Goal: Task Accomplishment & Management: Manage account settings

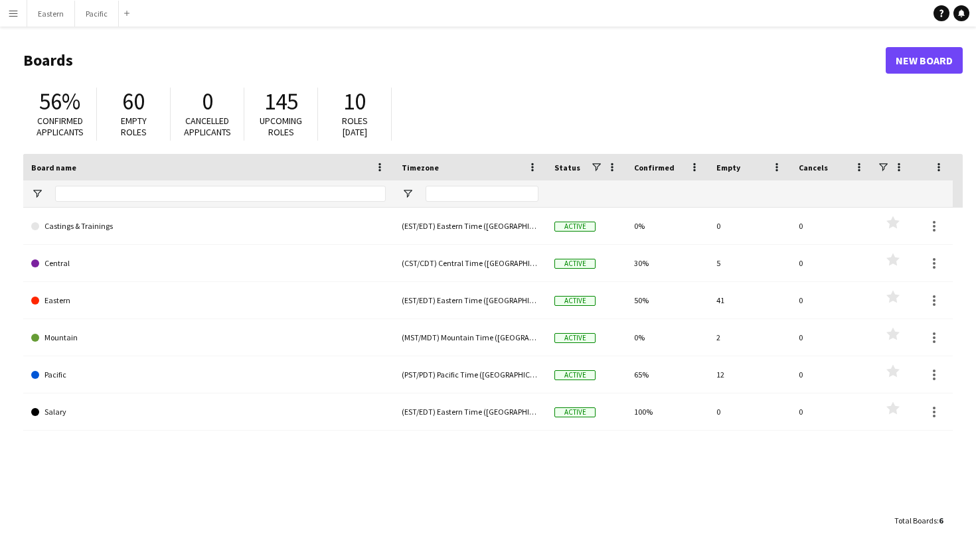
click at [17, 14] on app-icon "Menu" at bounding box center [13, 13] width 11 height 11
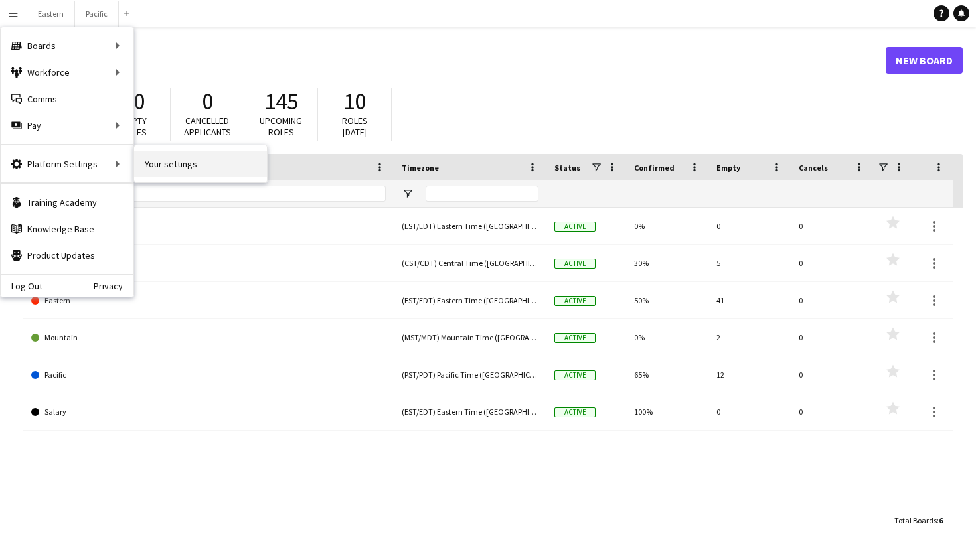
click at [153, 166] on link "Your settings" at bounding box center [200, 164] width 133 height 27
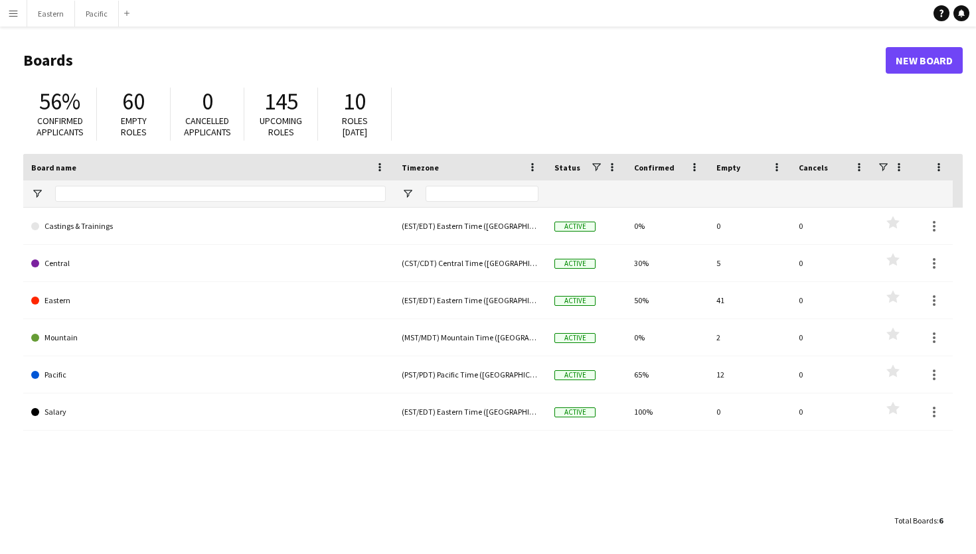
click at [12, 9] on app-icon "Menu" at bounding box center [13, 13] width 11 height 11
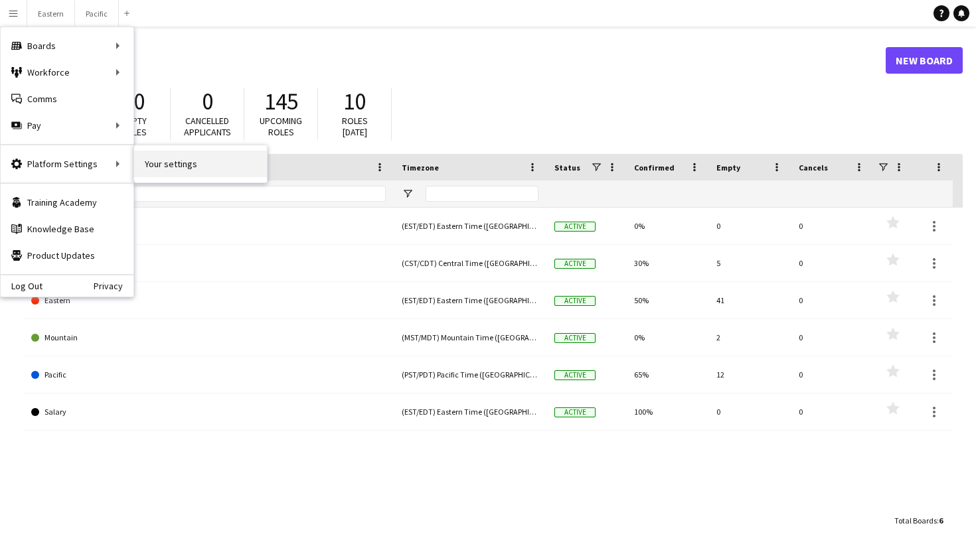
click at [187, 167] on link "Your settings" at bounding box center [200, 164] width 133 height 27
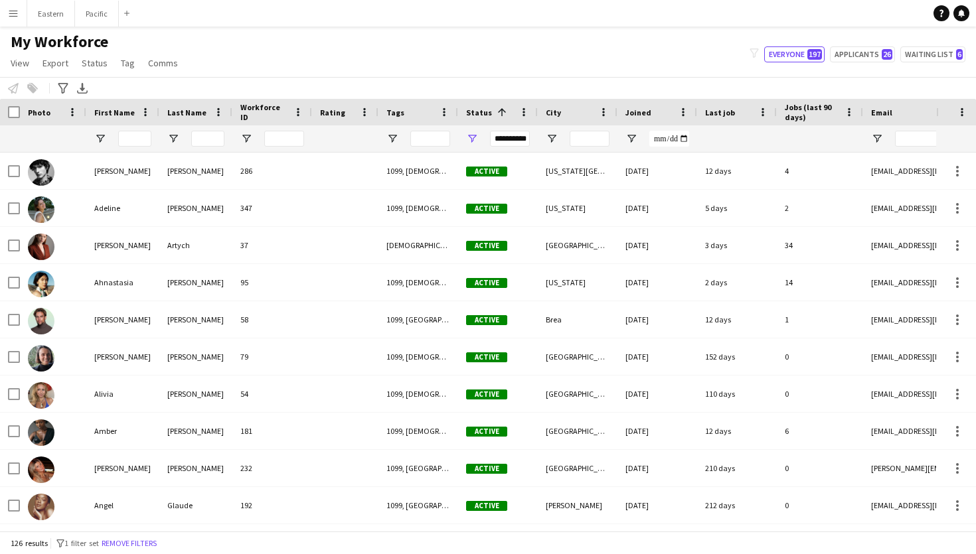
click at [18, 21] on button "Menu" at bounding box center [13, 13] width 27 height 27
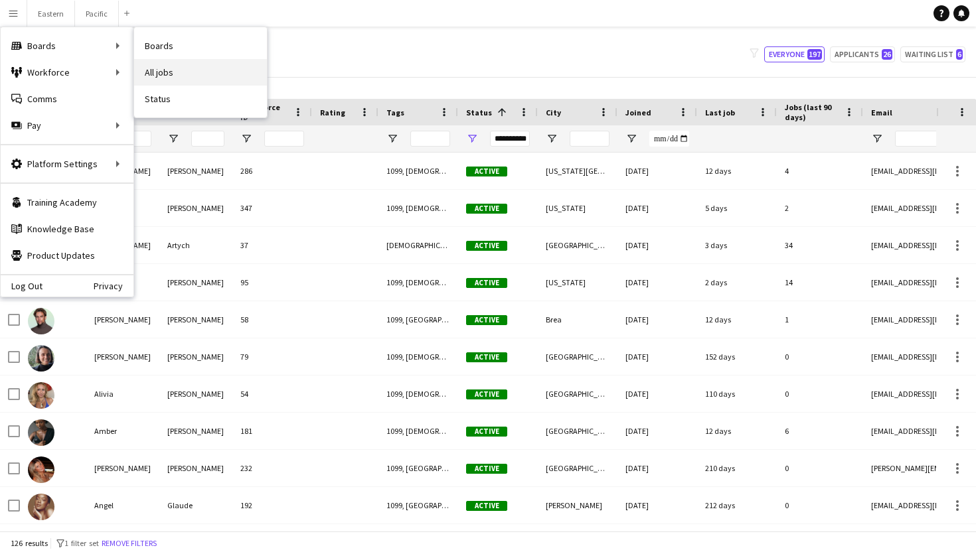
click at [174, 74] on link "All jobs" at bounding box center [200, 72] width 133 height 27
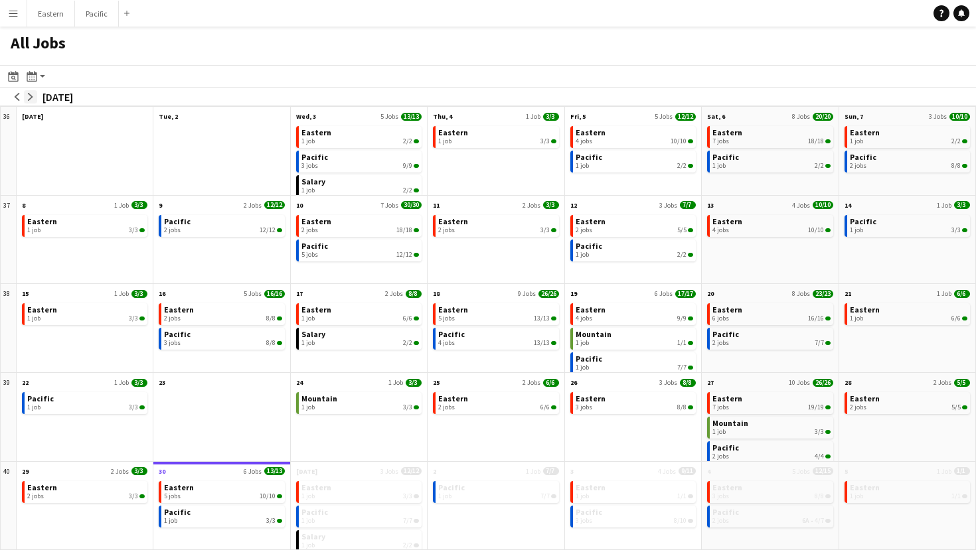
click at [31, 97] on app-icon "arrow-right" at bounding box center [31, 97] width 8 height 8
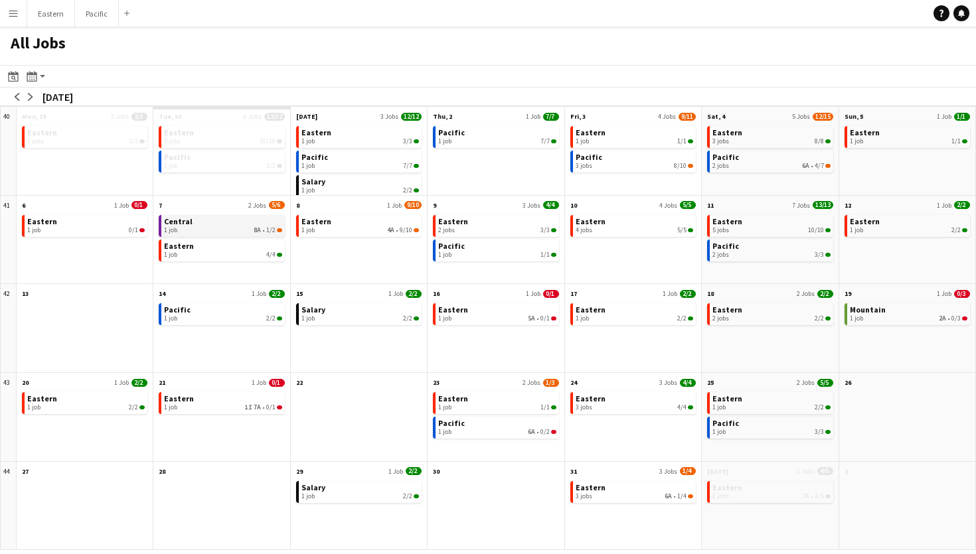
click at [244, 223] on link "Central 1 job 8A • 1/2" at bounding box center [223, 224] width 118 height 19
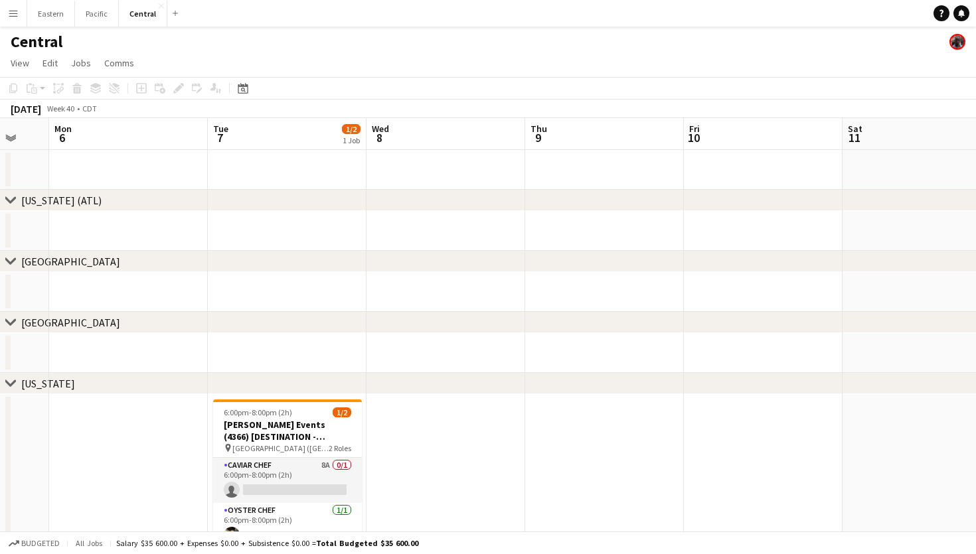
scroll to position [104, 0]
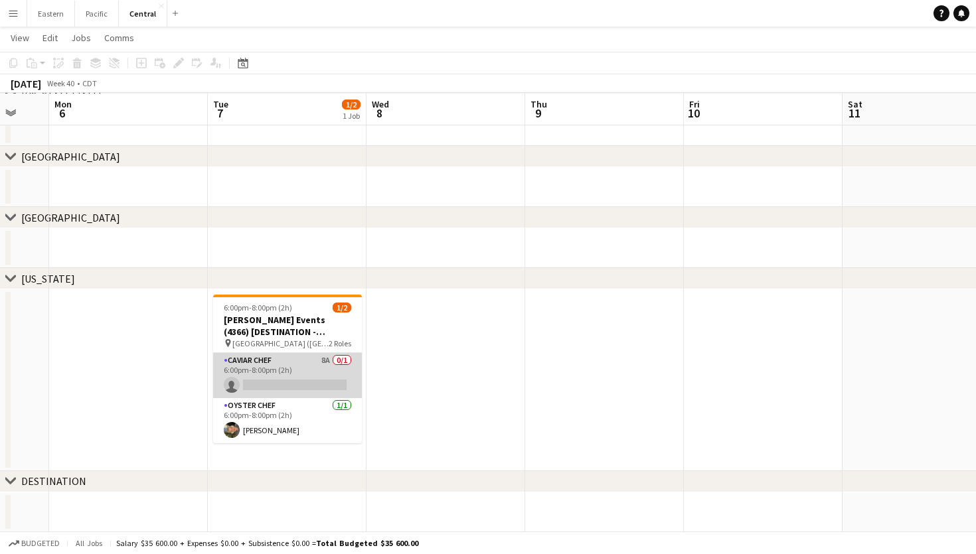
click at [343, 372] on app-card-role "Caviar Chef 8A 0/1 6:00pm-8:00pm (2h) single-neutral-actions" at bounding box center [287, 375] width 149 height 45
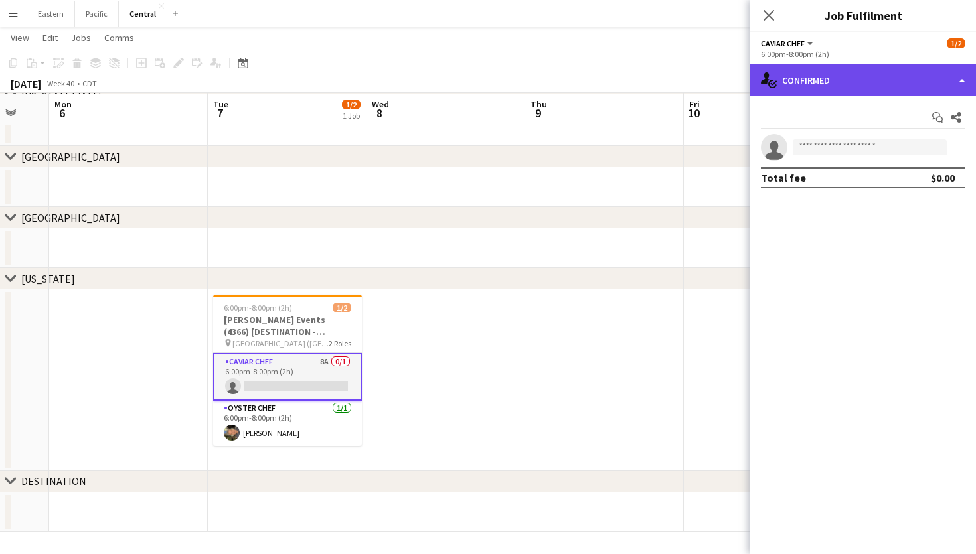
click at [880, 90] on div "single-neutral-actions-check-2 Confirmed" at bounding box center [863, 80] width 226 height 32
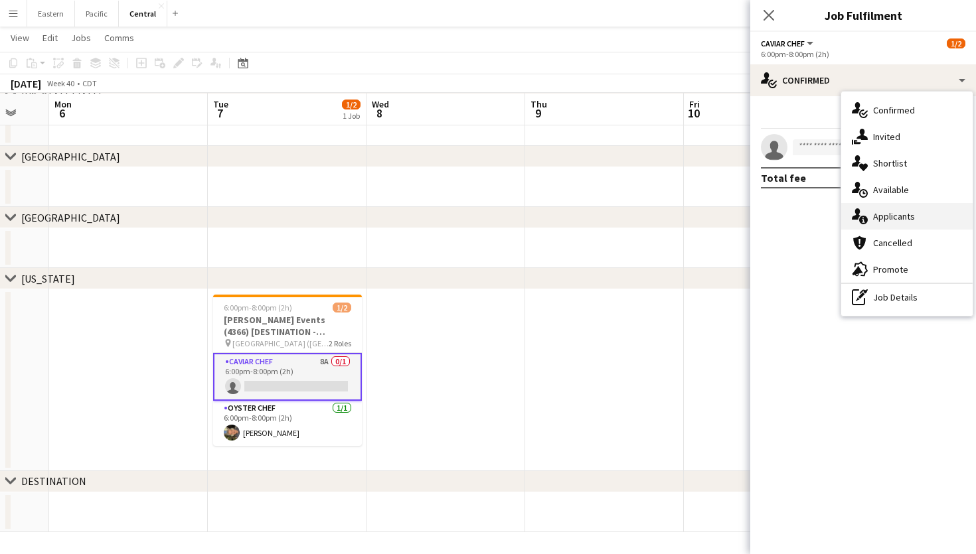
click at [888, 218] on span "Applicants" at bounding box center [894, 216] width 42 height 12
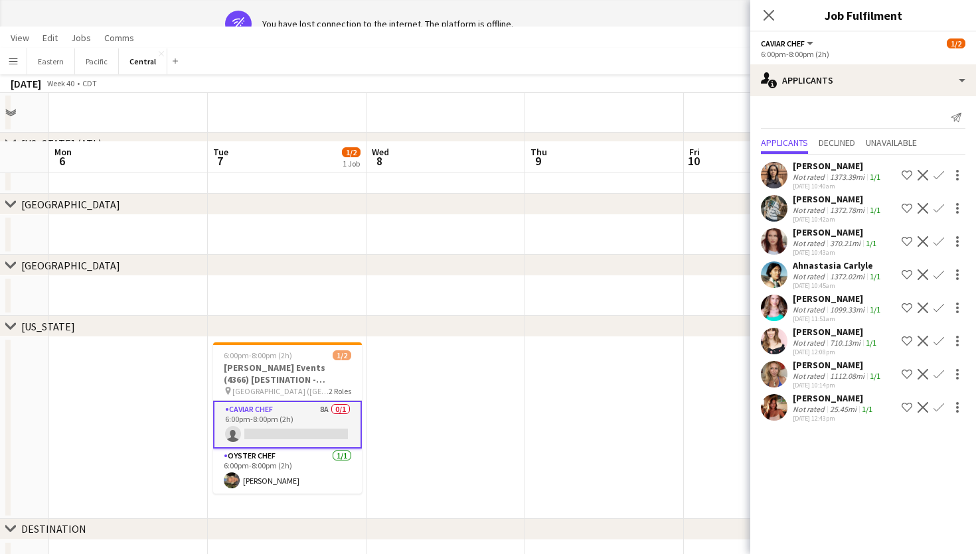
scroll to position [0, 0]
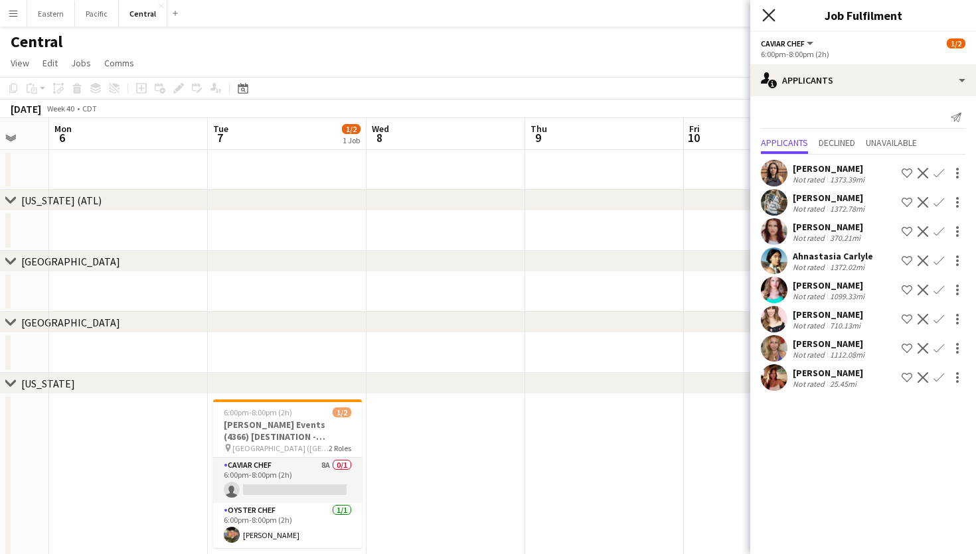
click at [773, 13] on icon "Close pop-in" at bounding box center [768, 15] width 13 height 13
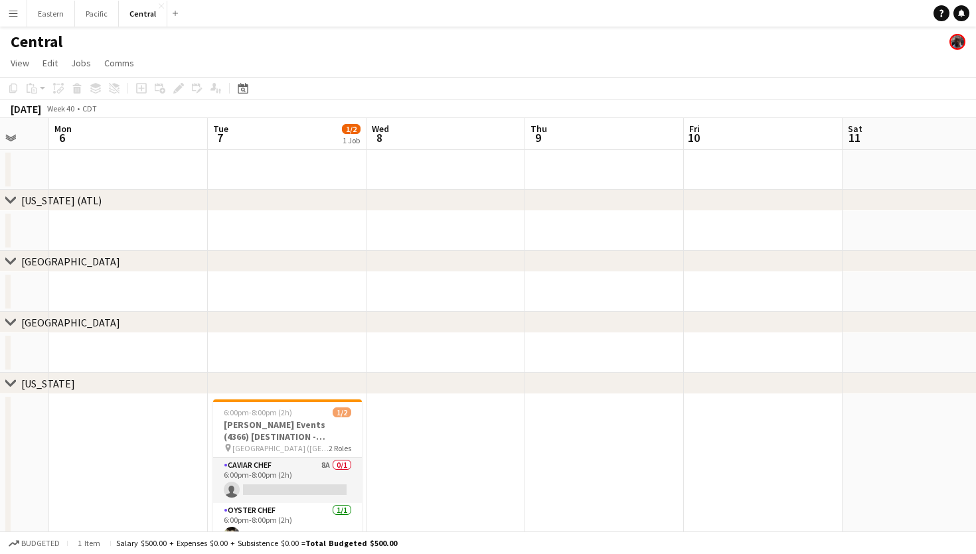
scroll to position [104, 0]
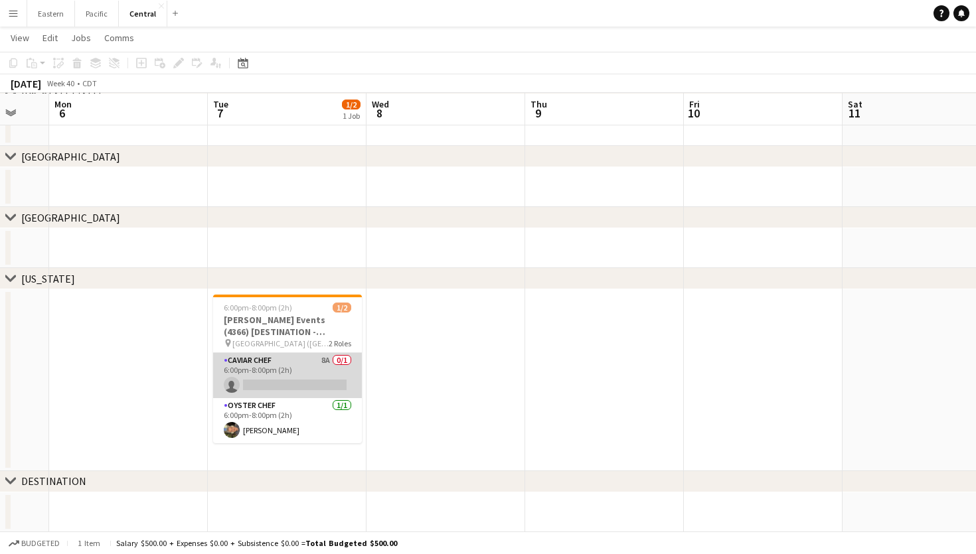
click at [293, 380] on app-card-role "Caviar Chef 8A 0/1 6:00pm-8:00pm (2h) single-neutral-actions" at bounding box center [287, 375] width 149 height 45
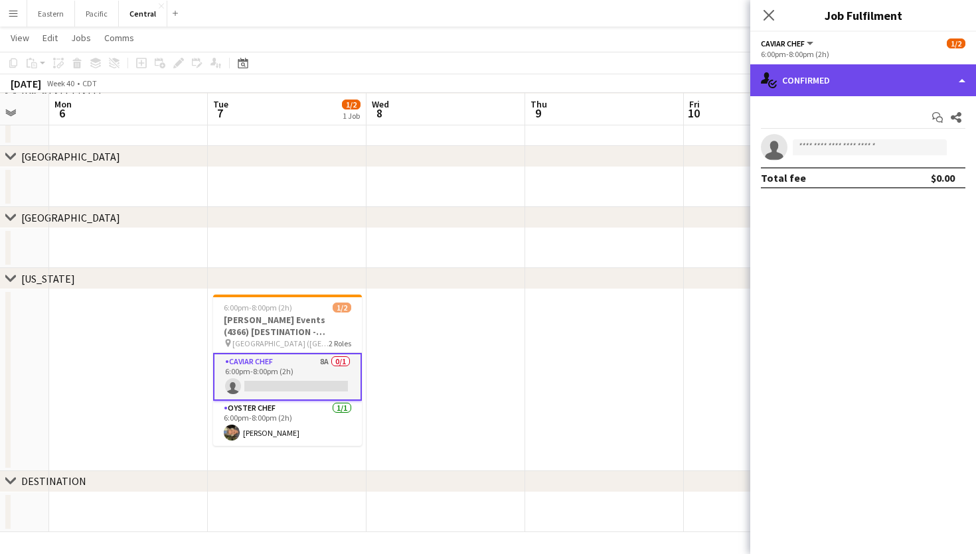
click at [815, 75] on div "single-neutral-actions-check-2 Confirmed" at bounding box center [863, 80] width 226 height 32
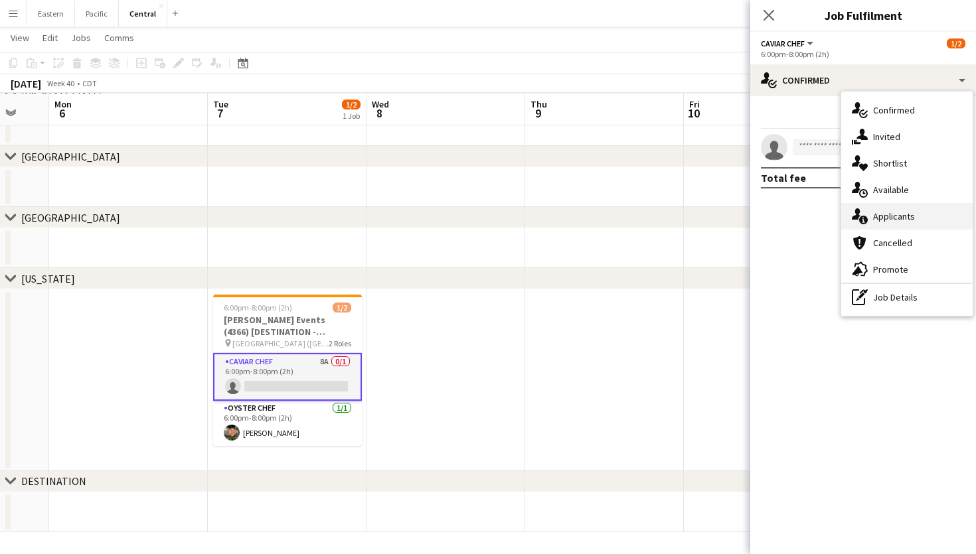
click at [892, 217] on span "Applicants" at bounding box center [894, 216] width 42 height 12
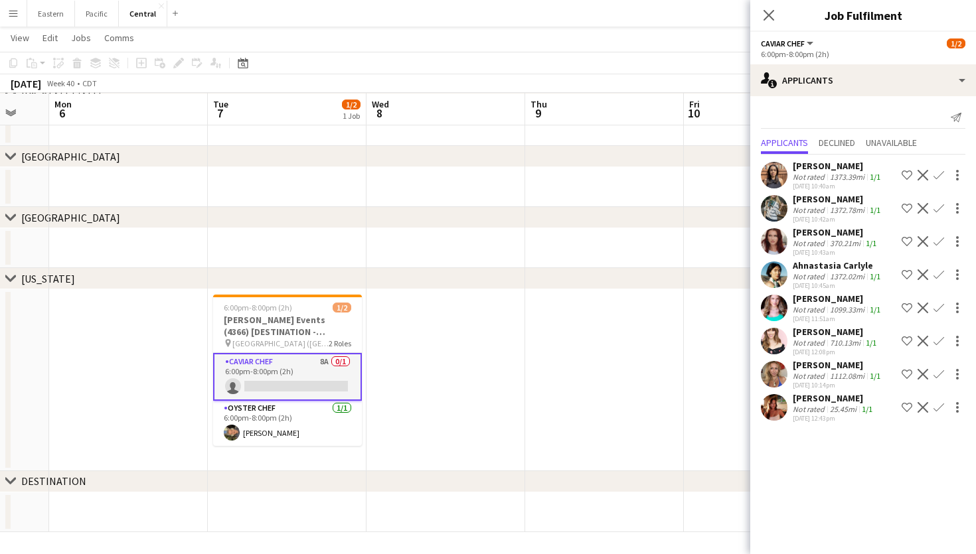
click at [940, 269] on button "Confirm" at bounding box center [939, 275] width 16 height 16
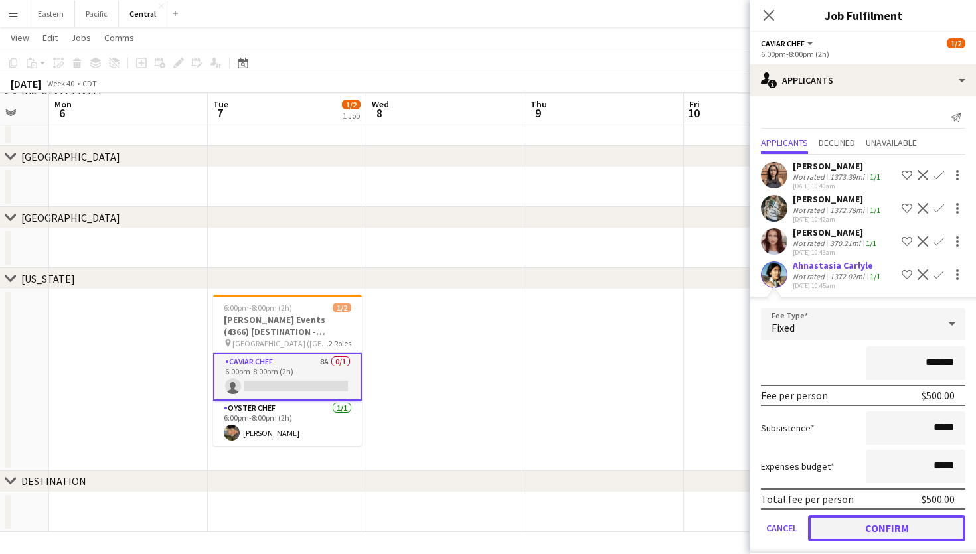
click at [893, 526] on button "Confirm" at bounding box center [886, 528] width 157 height 27
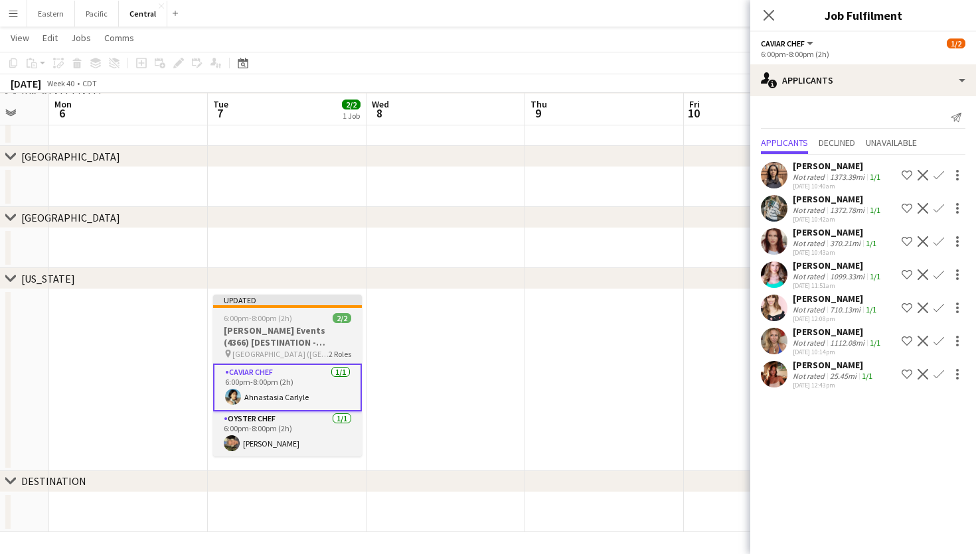
click at [299, 325] on h3 "[PERSON_NAME] Events (4366) [DESTINATION - [GEOGRAPHIC_DATA], [GEOGRAPHIC_DATA]]" at bounding box center [287, 337] width 149 height 24
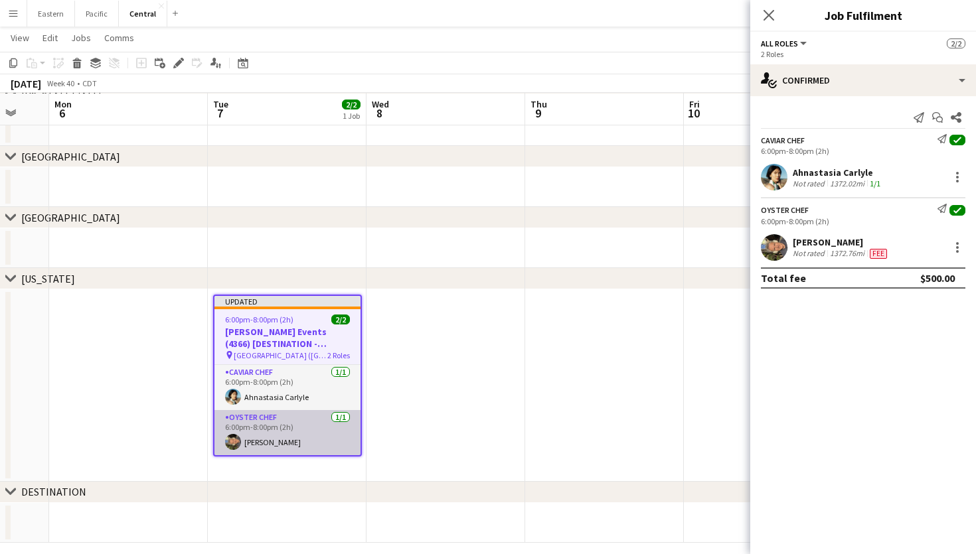
click at [274, 417] on app-card-role "Oyster Chef [DATE] 6:00pm-8:00pm (2h) [PERSON_NAME]" at bounding box center [287, 432] width 146 height 45
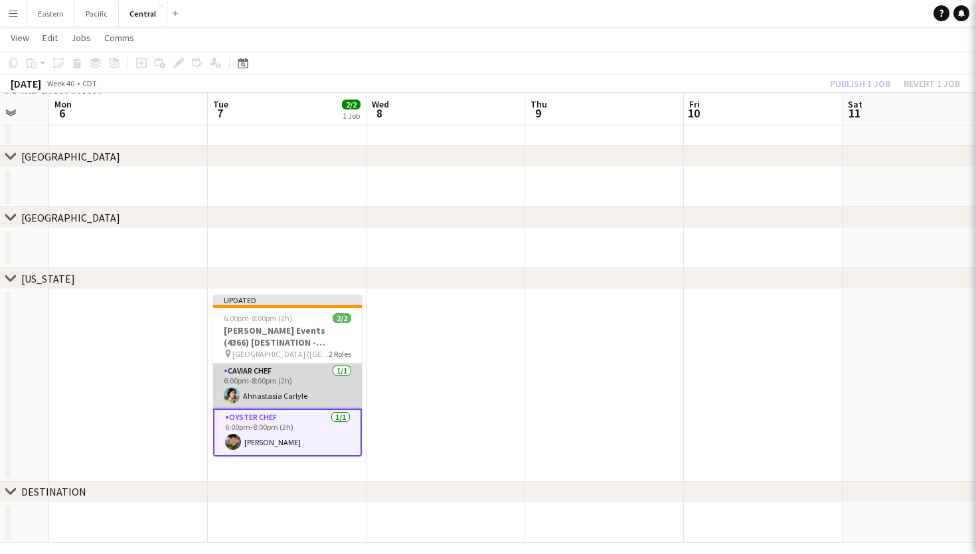
click at [300, 399] on app-card-role "Caviar Chef [DATE] 6:00pm-8:00pm (2h) Ahnastasia Carlyle" at bounding box center [287, 386] width 149 height 45
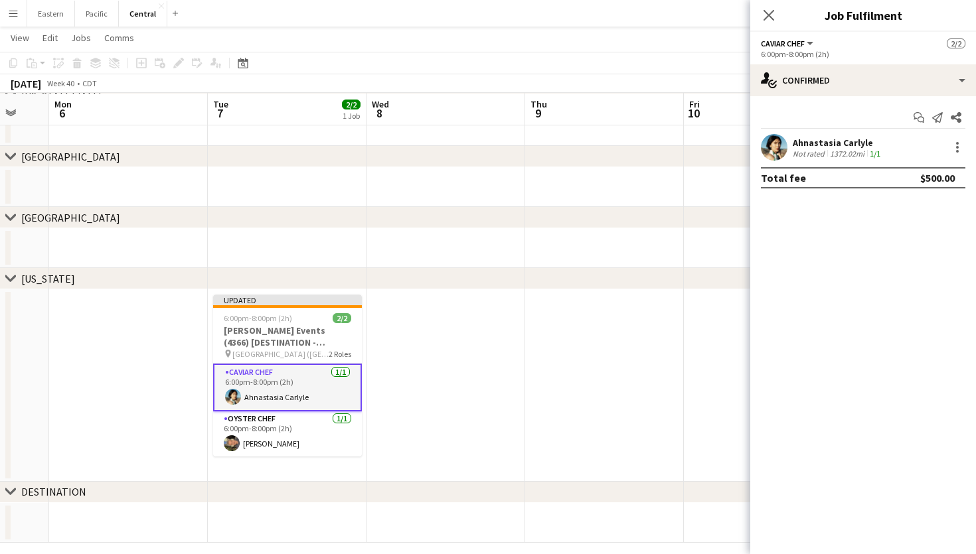
click at [955, 155] on div at bounding box center [956, 147] width 19 height 16
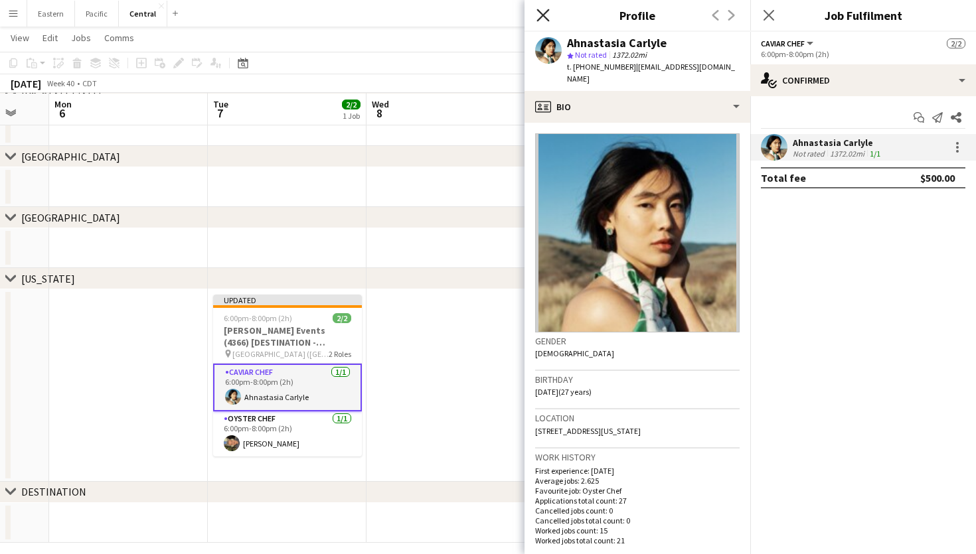
click at [546, 11] on icon at bounding box center [542, 15] width 13 height 13
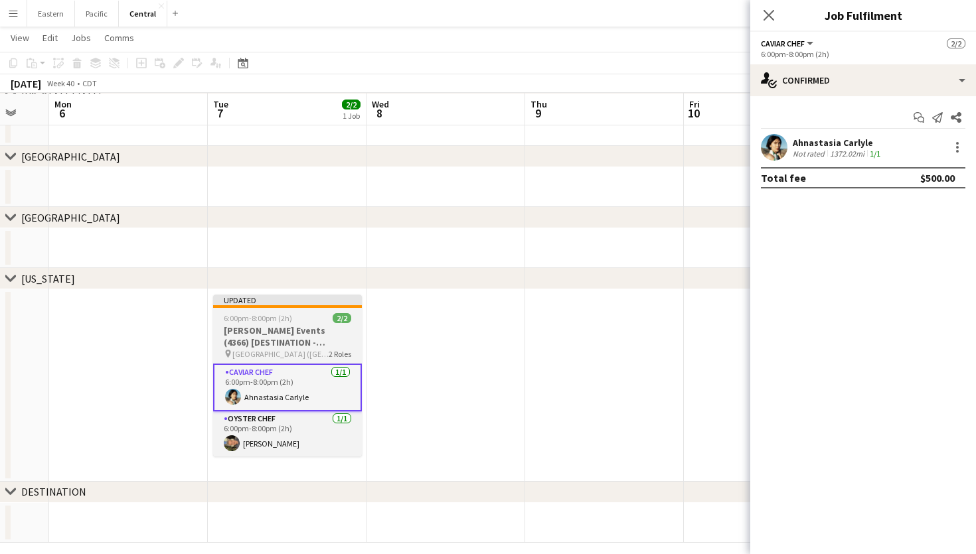
click at [337, 332] on h3 "[PERSON_NAME] Events (4366) [DESTINATION - [GEOGRAPHIC_DATA], [GEOGRAPHIC_DATA]]" at bounding box center [287, 337] width 149 height 24
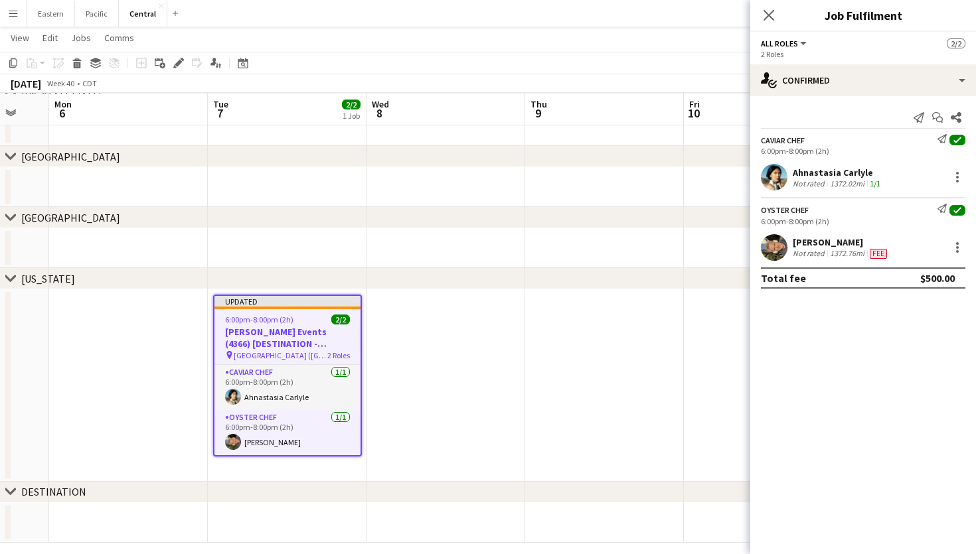
click at [768, 3] on div "Close pop-in" at bounding box center [768, 15] width 37 height 31
click at [764, 11] on icon at bounding box center [768, 15] width 13 height 13
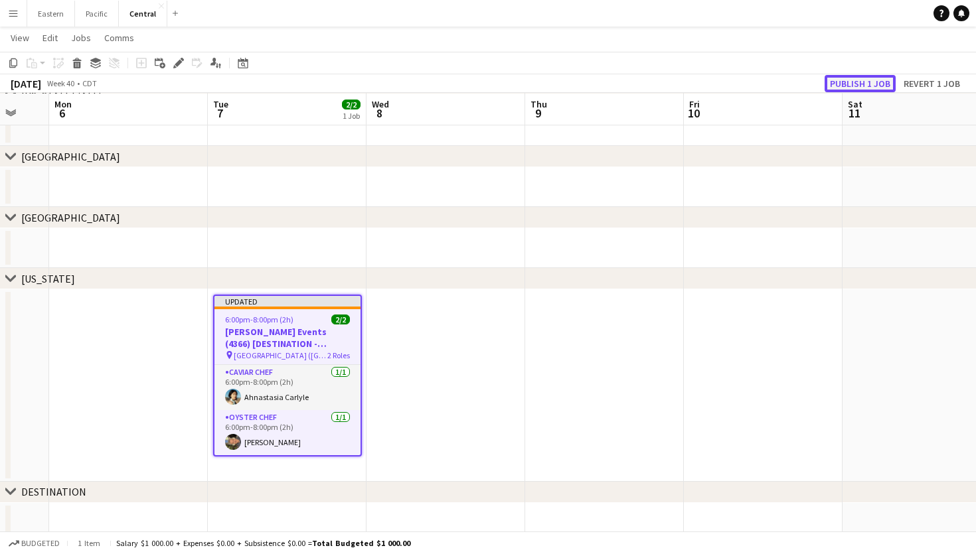
click at [870, 86] on button "Publish 1 job" at bounding box center [860, 83] width 71 height 17
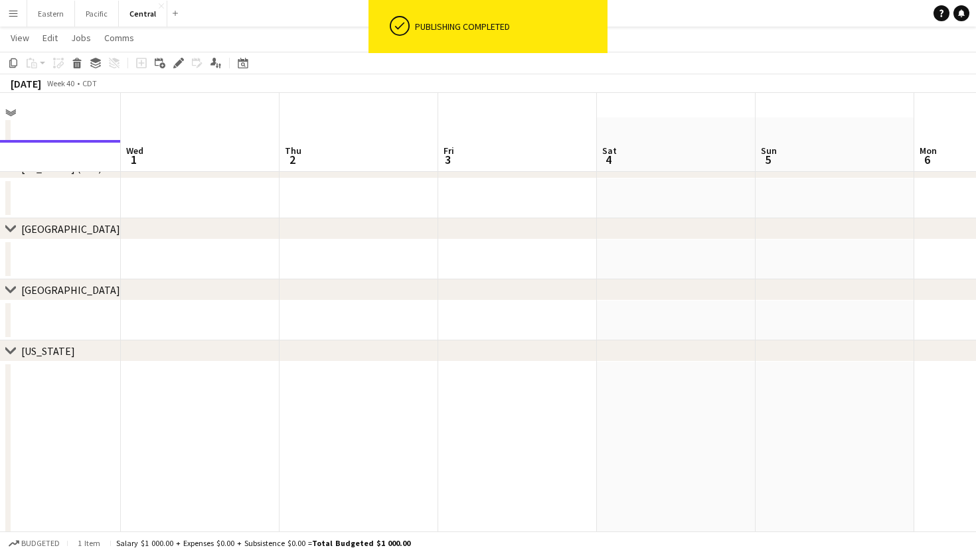
scroll to position [0, 0]
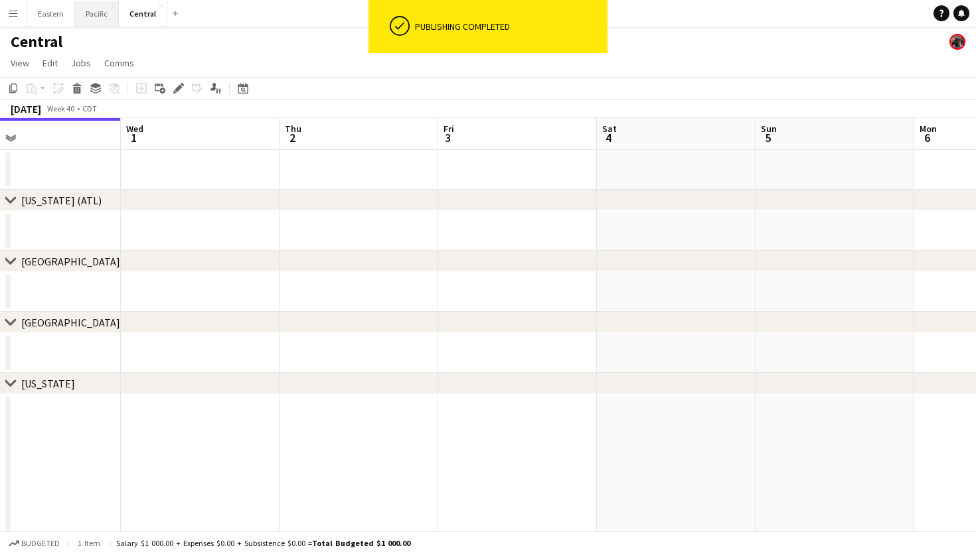
click at [91, 7] on button "Pacific Close" at bounding box center [97, 14] width 44 height 26
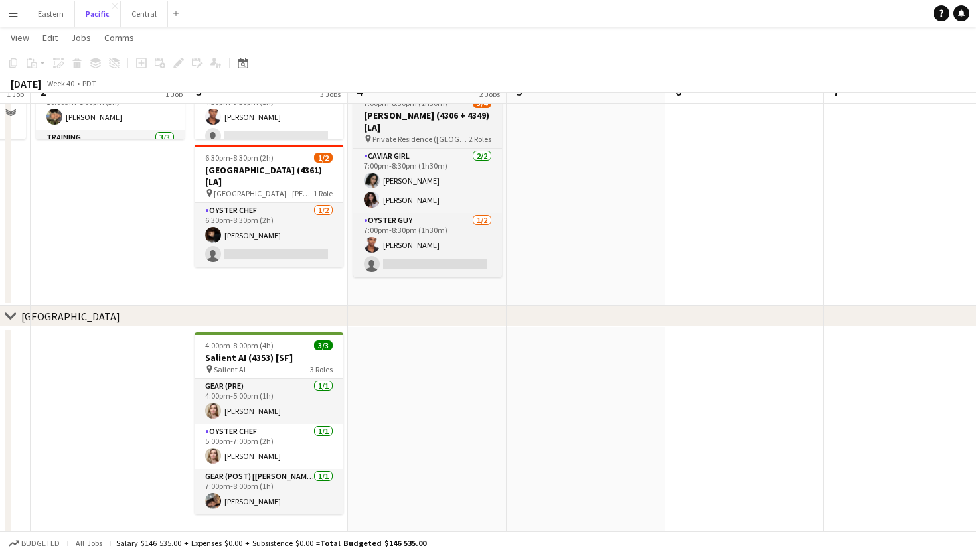
scroll to position [416, 0]
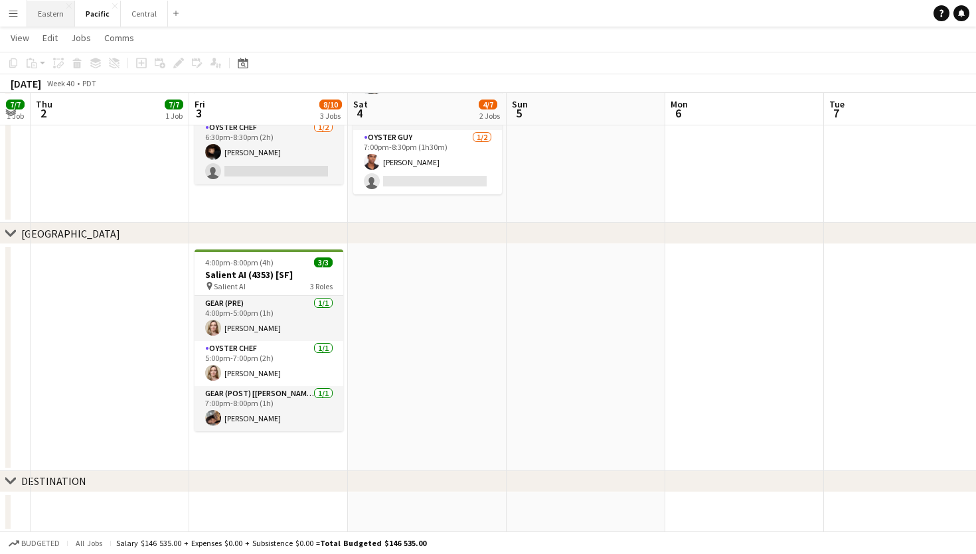
click at [53, 13] on button "Eastern Close" at bounding box center [51, 14] width 48 height 26
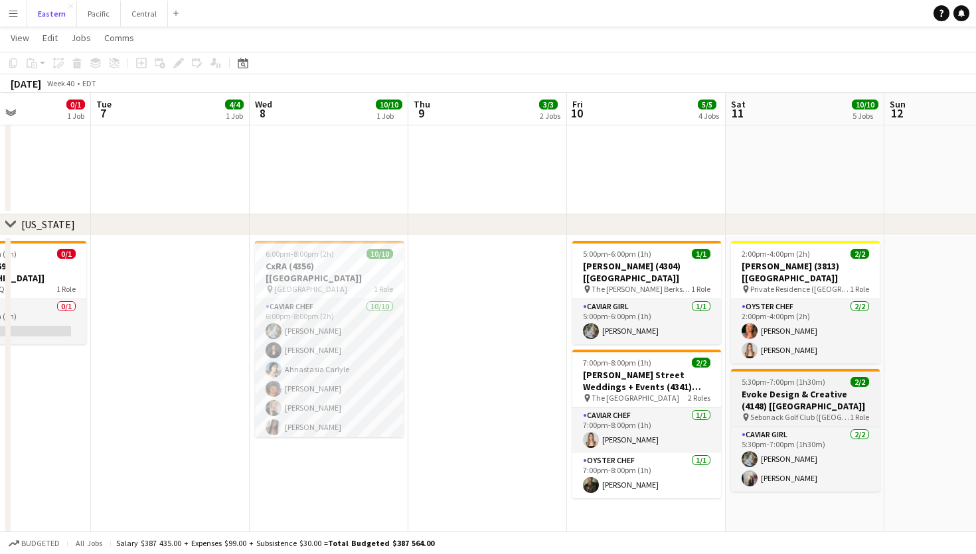
scroll to position [0, 410]
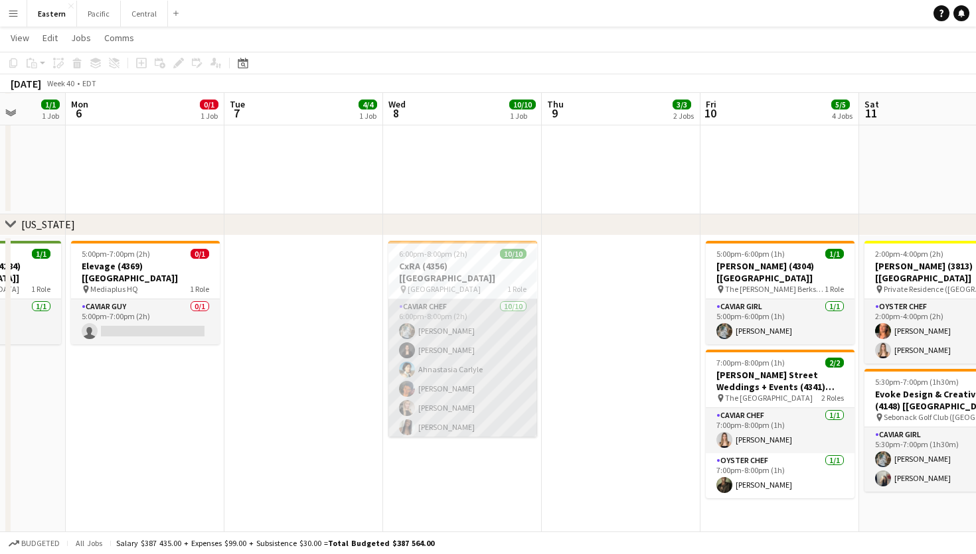
click at [459, 353] on app-card-role "Caviar Chef [DATE] 6:00pm-8:00pm (2h) [PERSON_NAME] [PERSON_NAME] Ahnastasia [P…" at bounding box center [462, 408] width 149 height 218
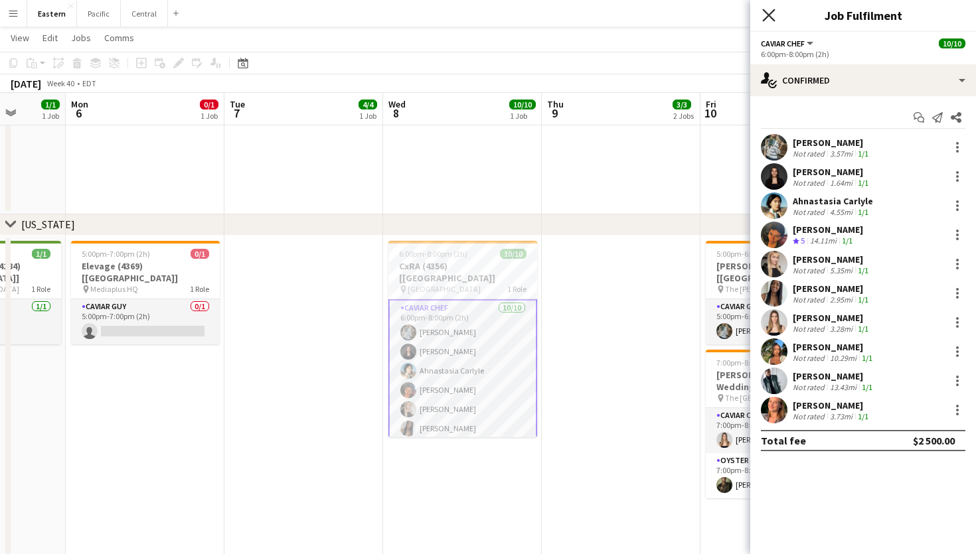
click at [767, 19] on icon "Close pop-in" at bounding box center [768, 15] width 13 height 13
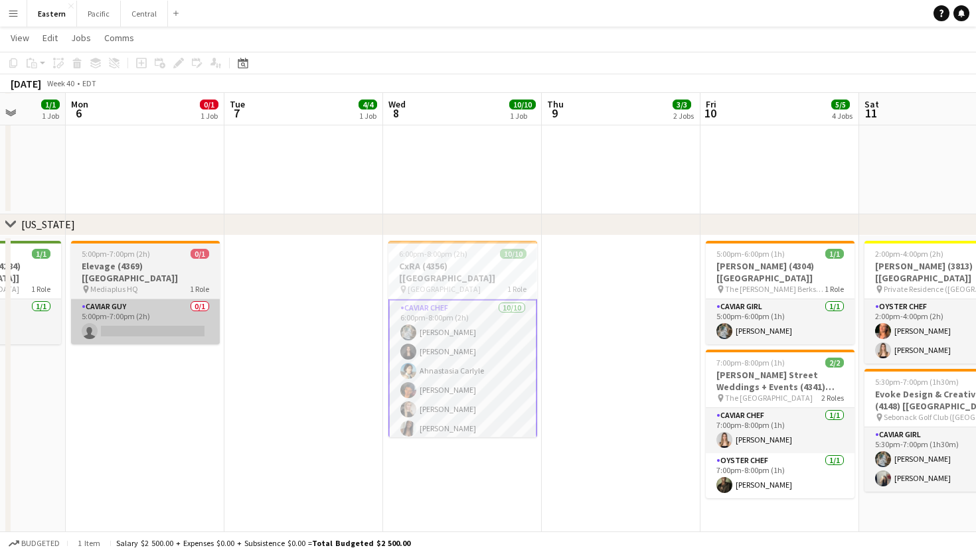
click at [141, 299] on app-card-role "Caviar Guy 0/1 5:00pm-7:00pm (2h) single-neutral-actions" at bounding box center [145, 321] width 149 height 45
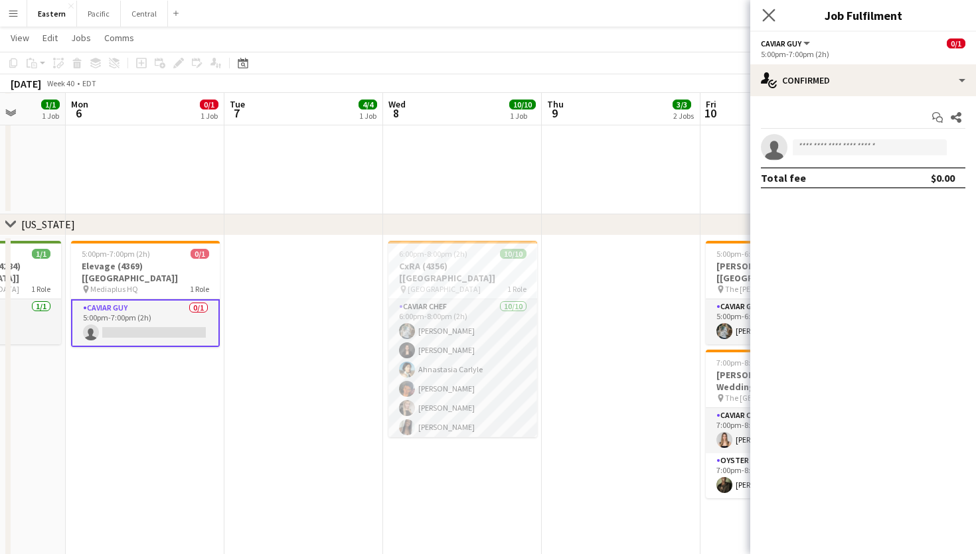
click at [776, 16] on app-icon "Close pop-in" at bounding box center [769, 15] width 19 height 19
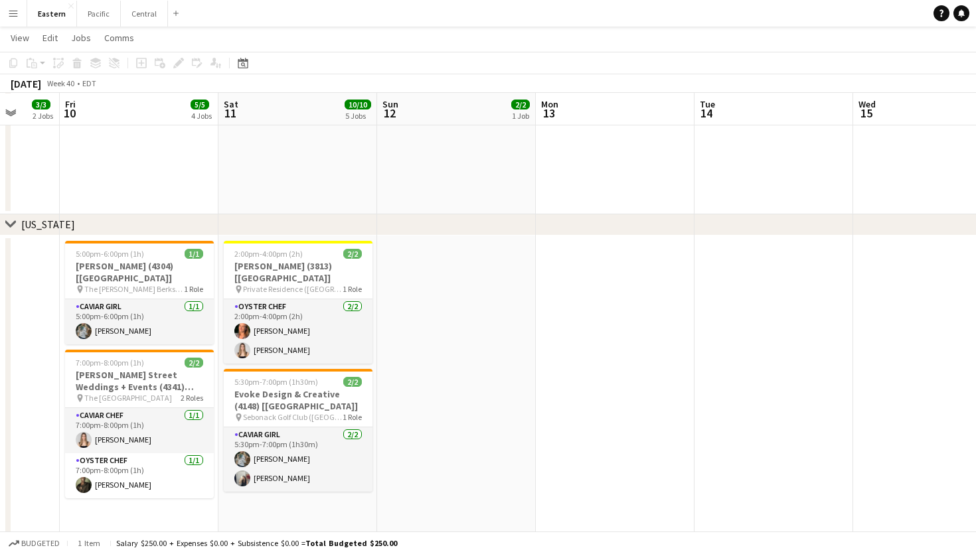
scroll to position [0, 495]
